Goal: Unclear: Browse casually

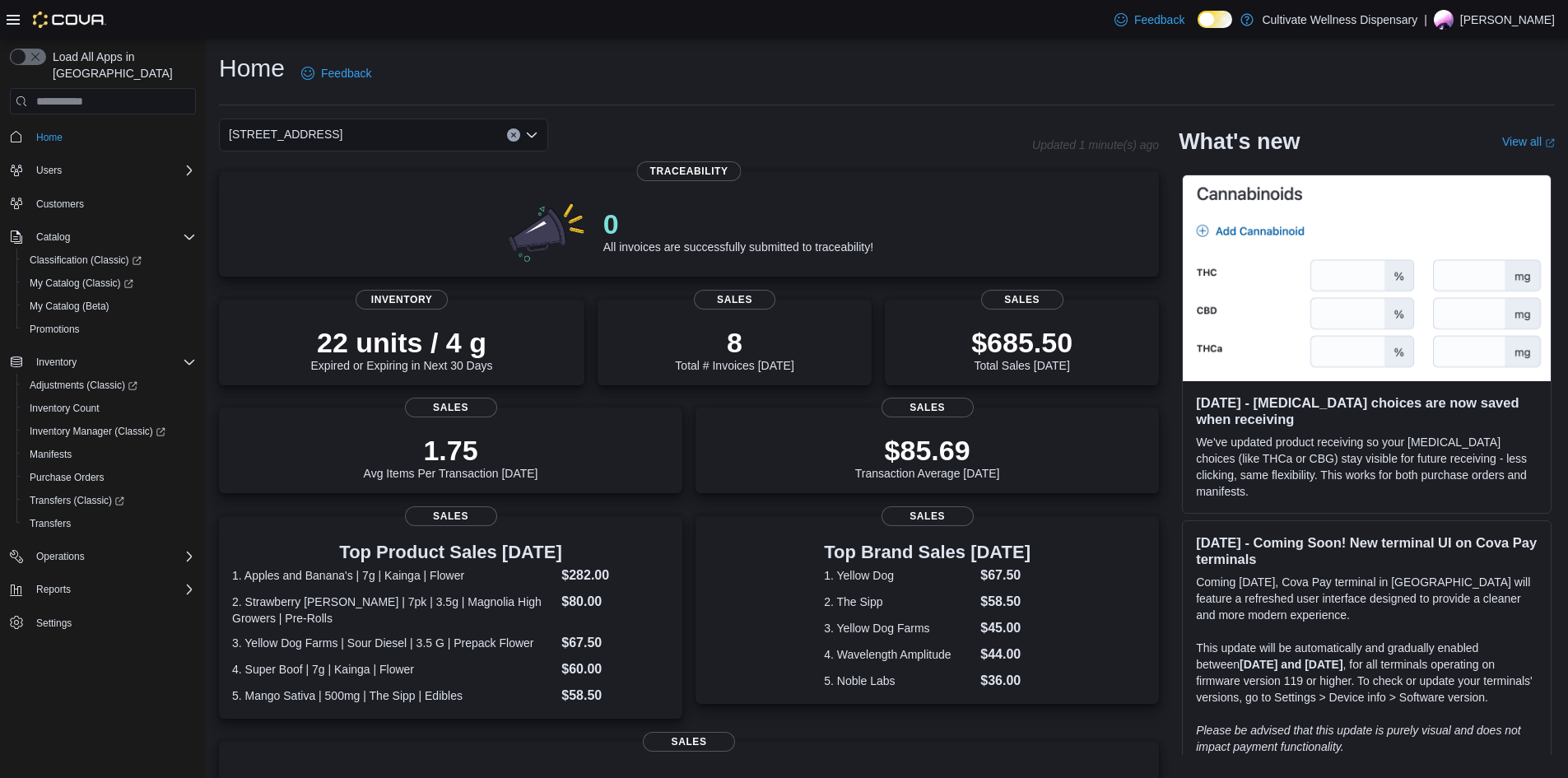
click at [957, 77] on div "Home Feedback" at bounding box center [887, 72] width 1336 height 43
